Goal: Task Accomplishment & Management: Manage account settings

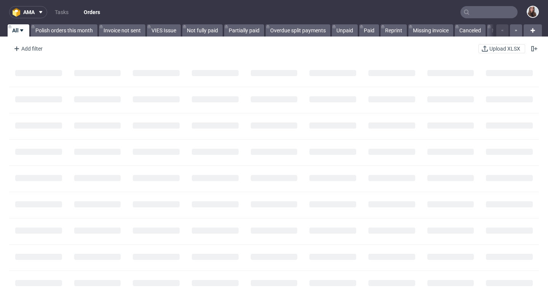
click at [475, 15] on input "text" at bounding box center [488, 12] width 57 height 12
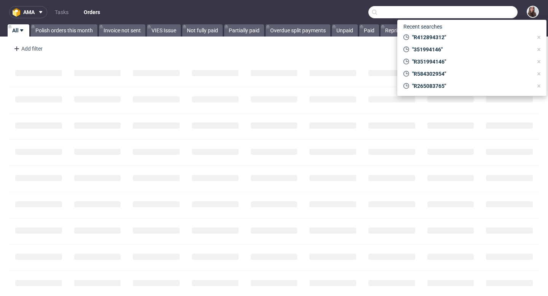
paste input "R584302954"
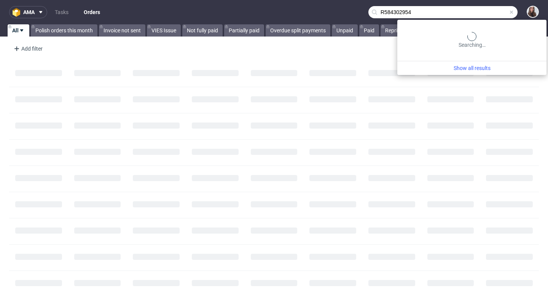
type input "R584302954"
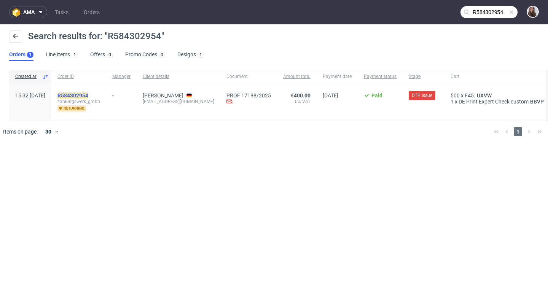
click at [88, 95] on mark "R584302954" at bounding box center [72, 95] width 31 height 6
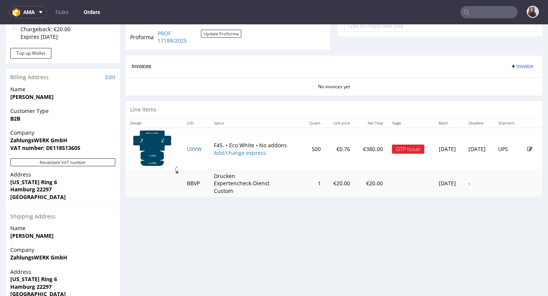
scroll to position [310, 0]
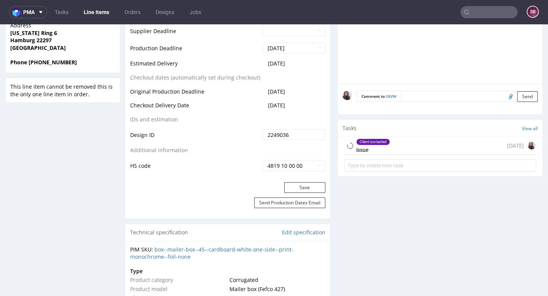
scroll to position [398, 0]
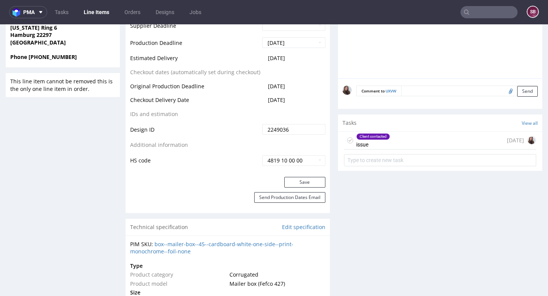
click at [388, 141] on div "Client contacted issue 7 days ago" at bounding box center [440, 141] width 192 height 18
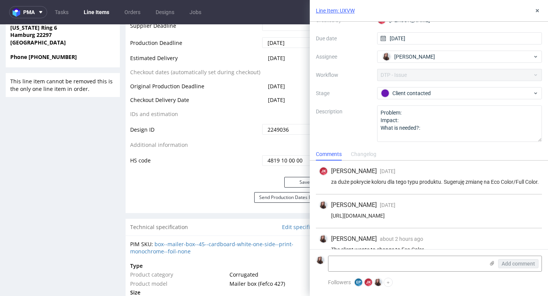
scroll to position [25, 0]
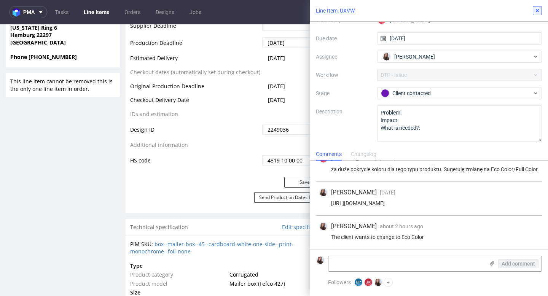
click at [536, 10] on icon at bounding box center [537, 11] width 6 height 6
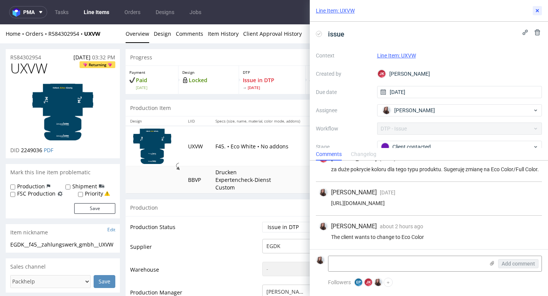
scroll to position [25, 0]
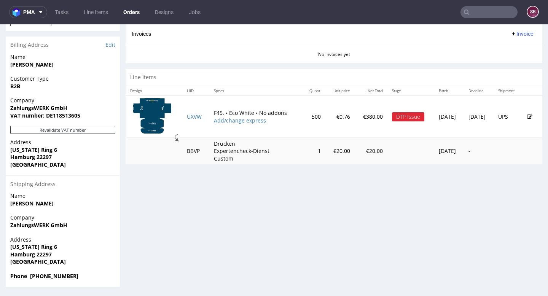
scroll to position [2, 0]
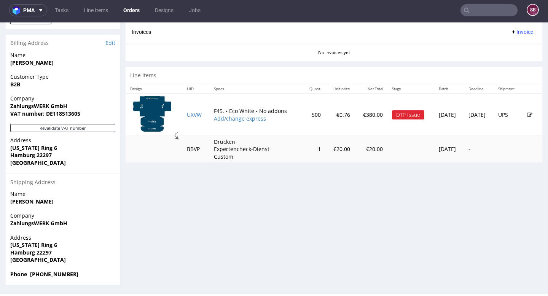
click at [527, 113] on icon at bounding box center [529, 114] width 5 height 5
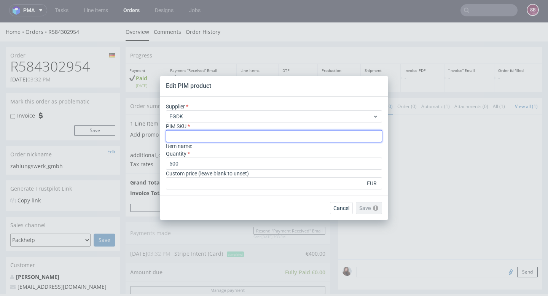
click at [239, 132] on input "text" at bounding box center [274, 136] width 216 height 12
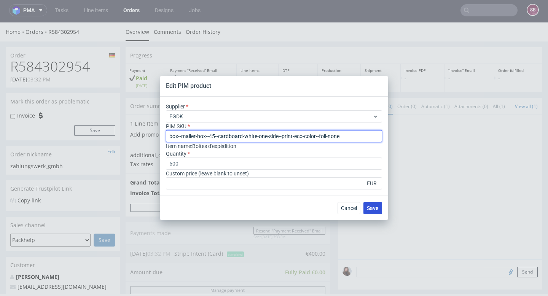
type input "box--mailer-box--45--cardboard-white-one-side--print-eco-color--foil-none"
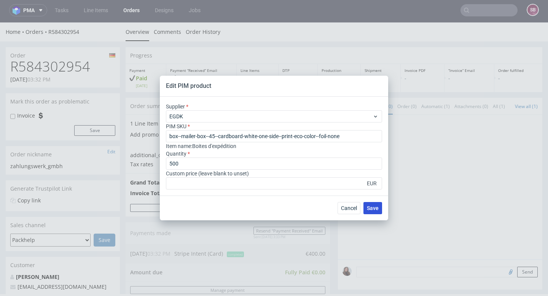
click at [377, 208] on span "Save" at bounding box center [373, 207] width 12 height 5
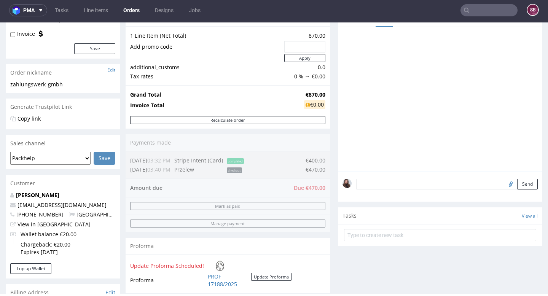
scroll to position [80, 0]
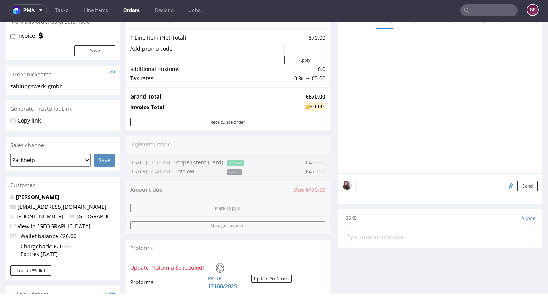
drag, startPoint x: 303, startPoint y: 189, endPoint x: 319, endPoint y: 189, distance: 16.0
click at [319, 189] on div "Order summary 1 Line Item (Net Total) 870.00 Add promo code Apply additional_cu…" at bounding box center [228, 156] width 204 height 289
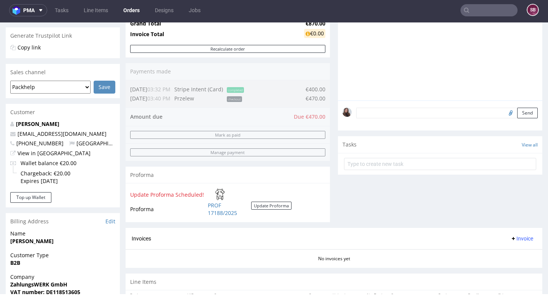
scroll to position [182, 0]
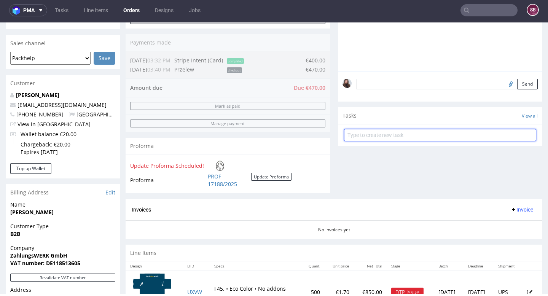
click at [381, 141] on input "text" at bounding box center [440, 135] width 192 height 12
type input "payment link"
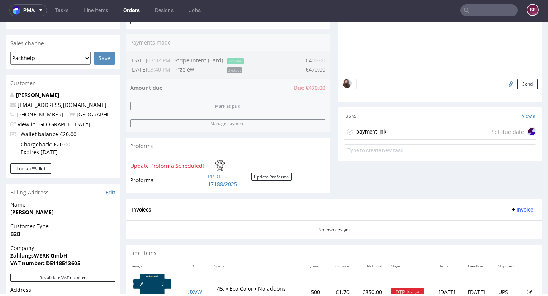
click at [469, 140] on div "payment link Set due date" at bounding box center [440, 131] width 192 height 15
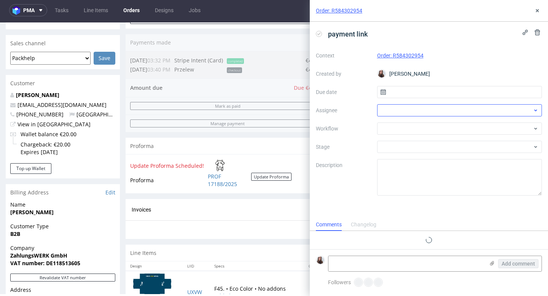
scroll to position [6, 0]
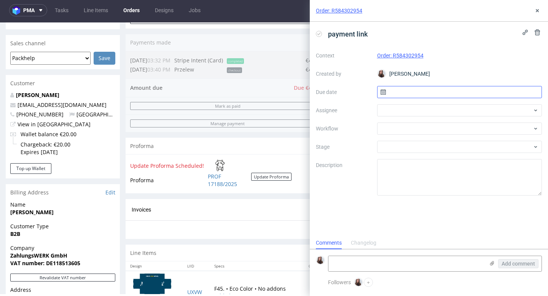
click at [418, 93] on input "text" at bounding box center [459, 92] width 165 height 12
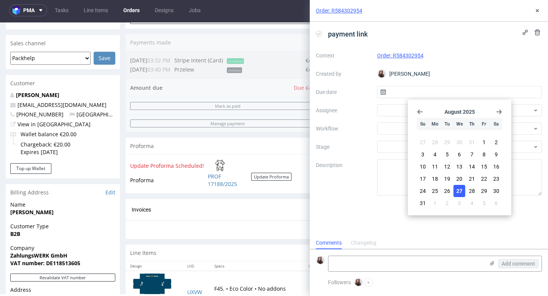
click at [461, 191] on span "27" at bounding box center [459, 191] width 6 height 8
type input "27/08/2025"
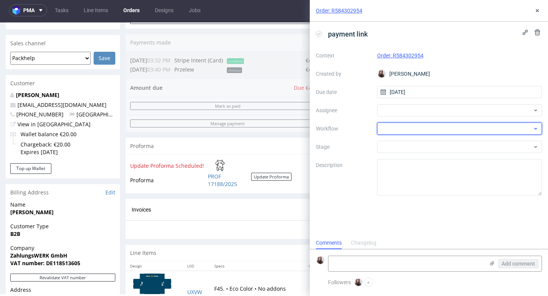
click at [406, 128] on div at bounding box center [459, 129] width 165 height 12
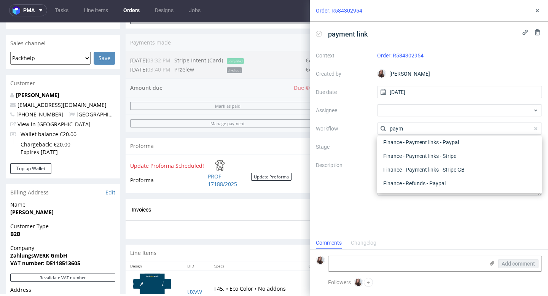
scroll to position [14, 0]
type input "paym"
click at [426, 167] on div "Finance - Payment links - Stripe" at bounding box center [459, 170] width 159 height 14
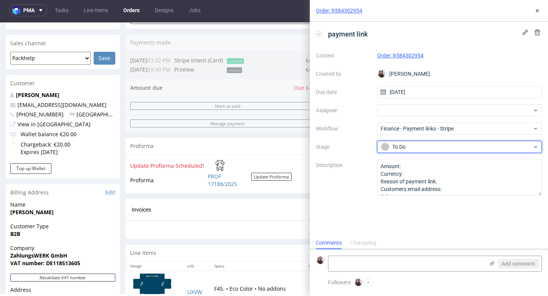
click at [406, 149] on div "To Do" at bounding box center [456, 147] width 151 height 8
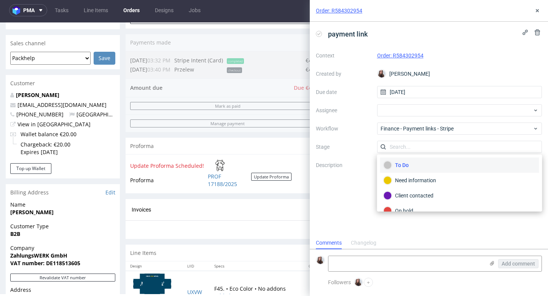
click at [348, 202] on div "payment link Context Order: R584302954 Created by Sandra Beśka Due date 27/08/2…" at bounding box center [429, 129] width 238 height 215
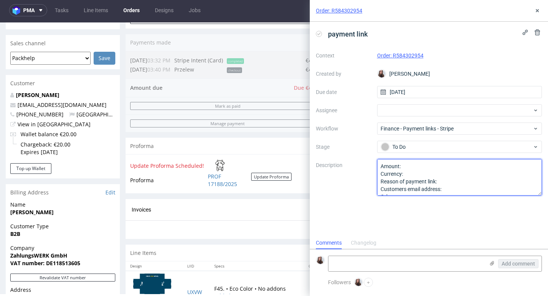
click at [417, 173] on textarea "Amount: Currency: Reason of payment link: Customers email address: Other:" at bounding box center [459, 177] width 165 height 37
click at [402, 173] on textarea "Amount: Currency: Reason of payment link: Customers email address: Other:" at bounding box center [459, 177] width 165 height 37
click at [444, 178] on textarea "Amount: Currency: Reason of payment link: Customers email address: Other:" at bounding box center [459, 177] width 165 height 37
click at [422, 165] on textarea "Amount: Currency: Reason of payment link: Customers email address: Other:" at bounding box center [459, 177] width 165 height 37
type textarea "Amount: 47 Currency: Euro Reason of payment link: change of the box Customers e…"
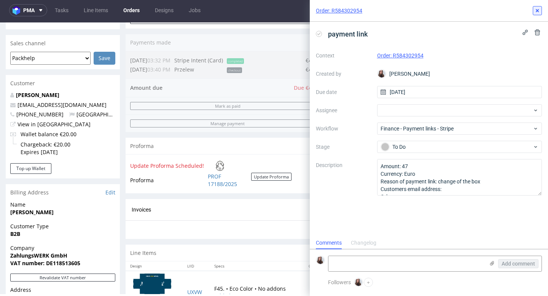
click at [536, 10] on use at bounding box center [537, 10] width 3 height 3
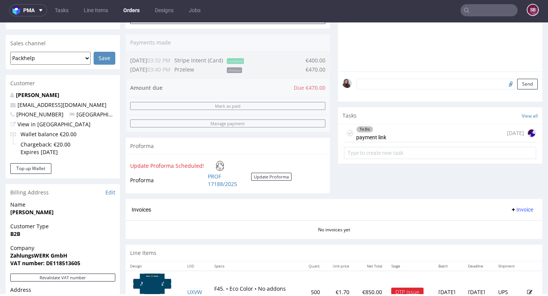
click at [389, 140] on div "To Do payment link today" at bounding box center [440, 133] width 192 height 18
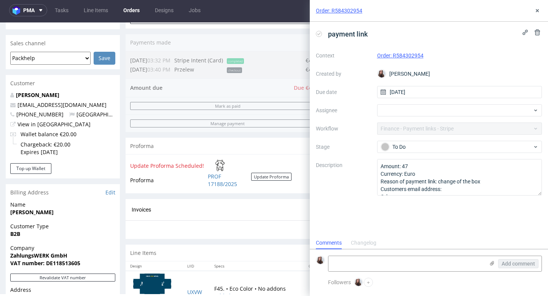
scroll to position [6, 0]
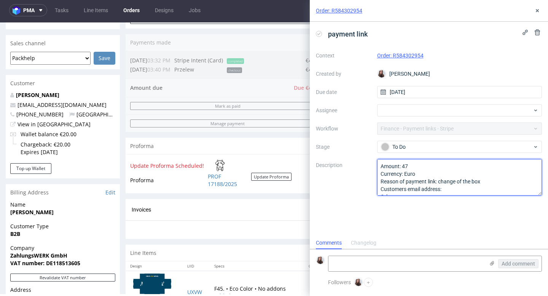
click at [413, 168] on textarea "Amount: 47 Currency: Euro Reason of payment link: change of the box Customers e…" at bounding box center [459, 177] width 165 height 37
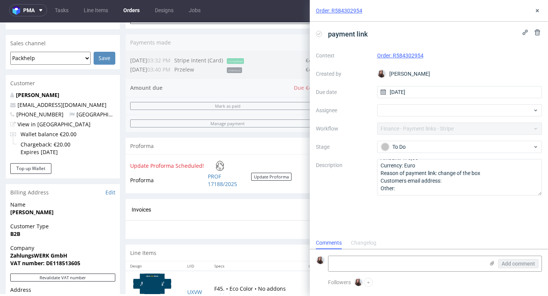
click at [290, 156] on div "Update Proforma Scheduled! Proforma PROF 17188/2025 Update Proforma" at bounding box center [228, 173] width 204 height 39
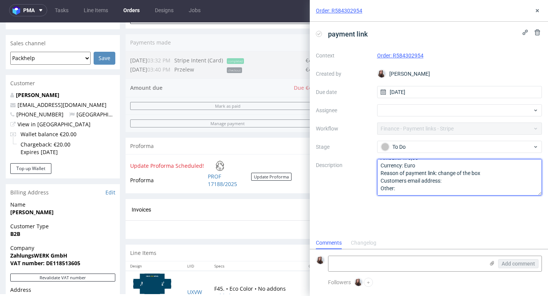
click at [455, 182] on textarea "Amount: 470,00 Currency: Euro Reason of payment link: change of the box Custome…" at bounding box center [459, 177] width 165 height 37
paste textarea "[EMAIL_ADDRESS][DOMAIN_NAME]"
click at [443, 181] on textarea "Amount: 470,00 Currency: Euro Reason of payment link: change of the box Custome…" at bounding box center [459, 177] width 165 height 37
click at [444, 180] on textarea "Amount: 470,00 Currency: Euro Reason of payment link: change of the box Custome…" at bounding box center [459, 177] width 165 height 37
type textarea "Amount: 470,00 Currency: Euro Reason of payment link: change of the box Custome…"
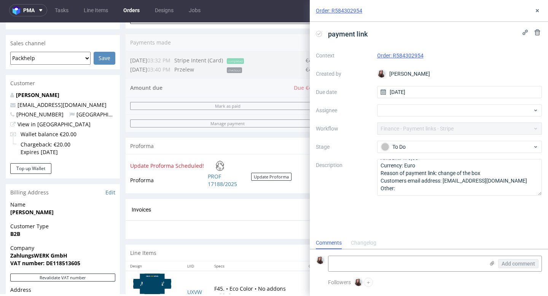
click at [416, 218] on div "payment link Context Order: R584302954 Created by Sandra Beśka Due date 27/08/2…" at bounding box center [429, 129] width 238 height 215
click at [535, 13] on icon at bounding box center [537, 11] width 6 height 6
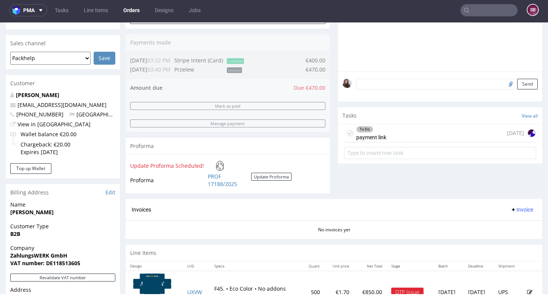
click at [403, 142] on div "To Do payment link today" at bounding box center [440, 133] width 192 height 18
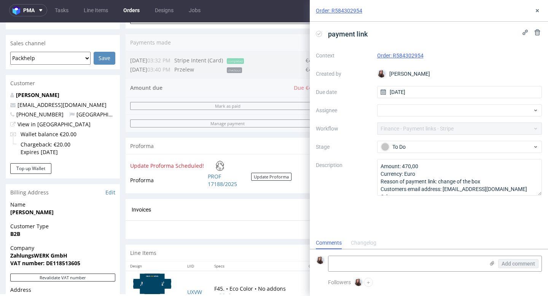
scroll to position [6, 0]
click at [539, 10] on icon at bounding box center [537, 11] width 6 height 6
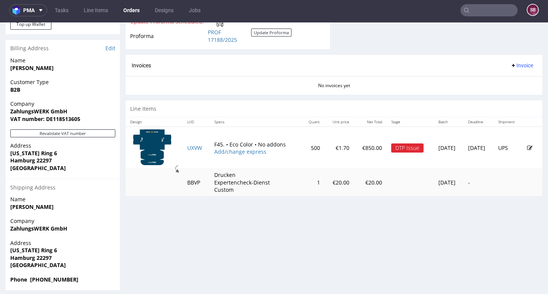
scroll to position [331, 0]
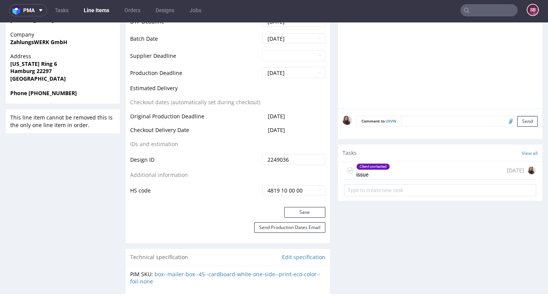
scroll to position [381, 0]
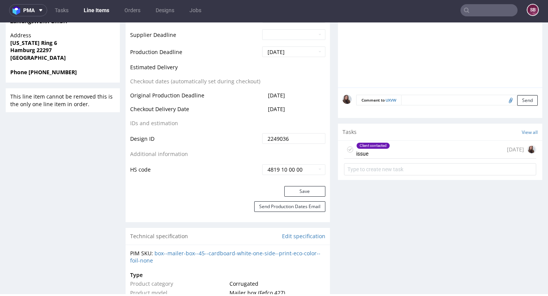
click at [375, 146] on div "Client contacted" at bounding box center [372, 146] width 33 height 6
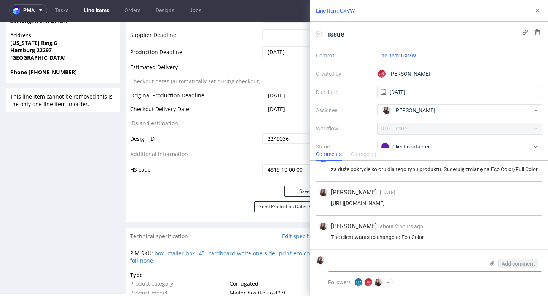
scroll to position [25, 0]
click at [411, 55] on link "Line Item: UXVW" at bounding box center [396, 56] width 39 height 6
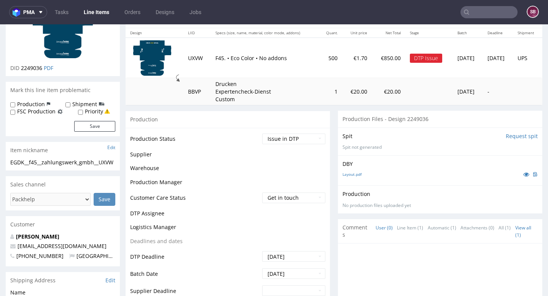
scroll to position [83, 0]
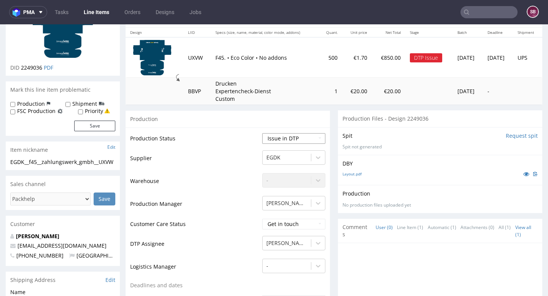
click at [279, 135] on select "Waiting for Artwork Waiting for Diecut Waiting for Mockup Waiting for DTP Waiti…" at bounding box center [293, 138] width 63 height 11
select select "back_for_dtp"
click at [262, 133] on select "Waiting for Artwork Waiting for Diecut Waiting for Mockup Waiting for DTP Waiti…" at bounding box center [293, 138] width 63 height 11
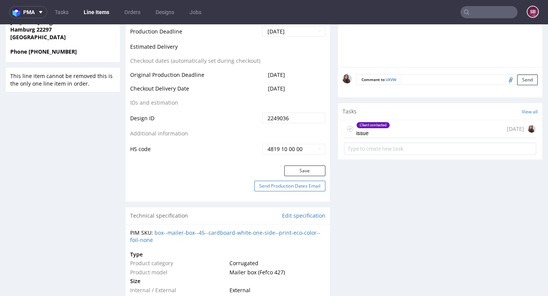
scroll to position [406, 0]
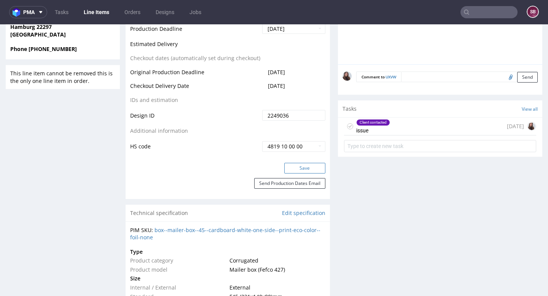
click at [296, 169] on button "Save" at bounding box center [304, 168] width 41 height 11
